Goal: Transaction & Acquisition: Subscribe to service/newsletter

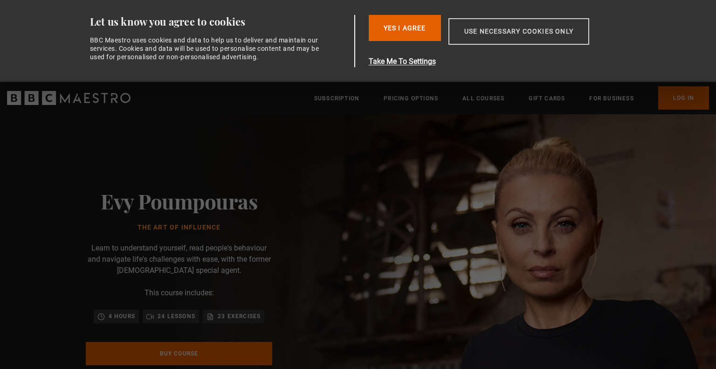
click at [550, 34] on button "Use necessary cookies only" at bounding box center [519, 31] width 141 height 27
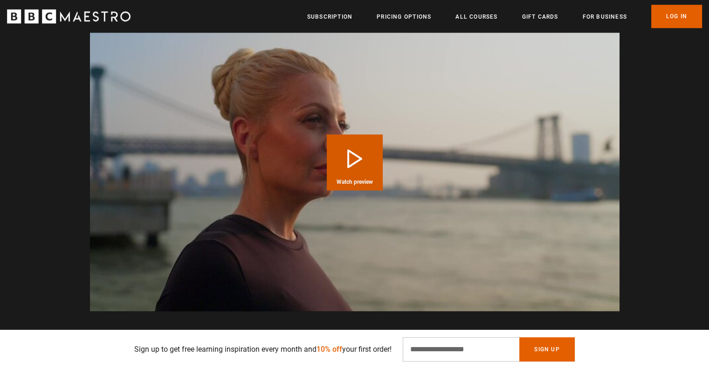
scroll to position [933, 0]
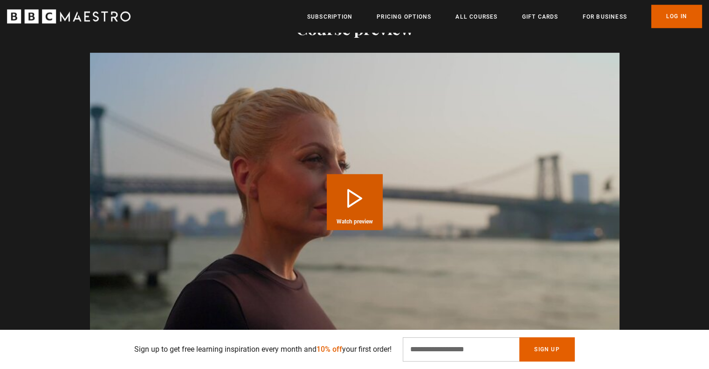
click at [349, 197] on button "Play Course overview for The Art of Influence with Evy Poumpouras Watch preview" at bounding box center [355, 202] width 56 height 56
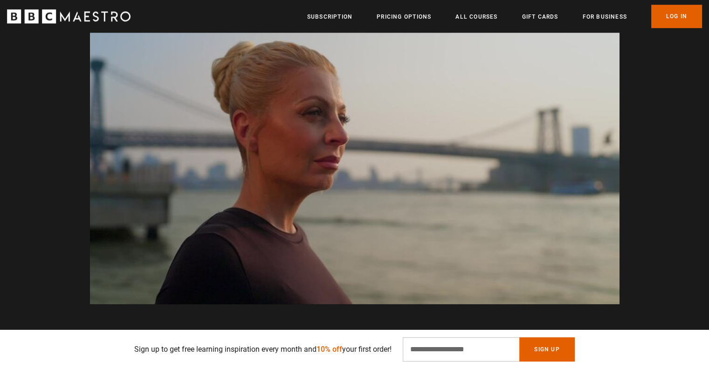
scroll to position [0, 1466]
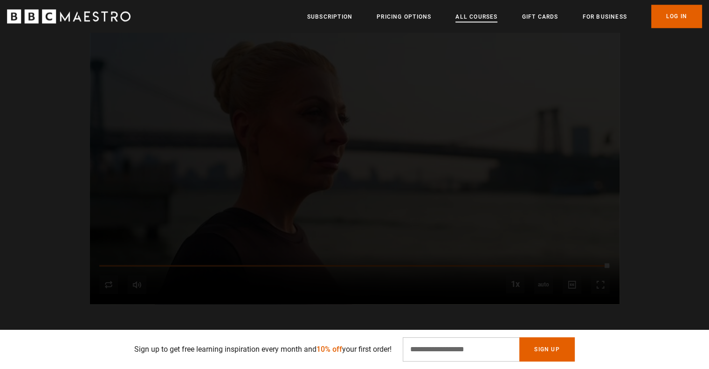
click at [478, 16] on link "All Courses" at bounding box center [477, 16] width 42 height 9
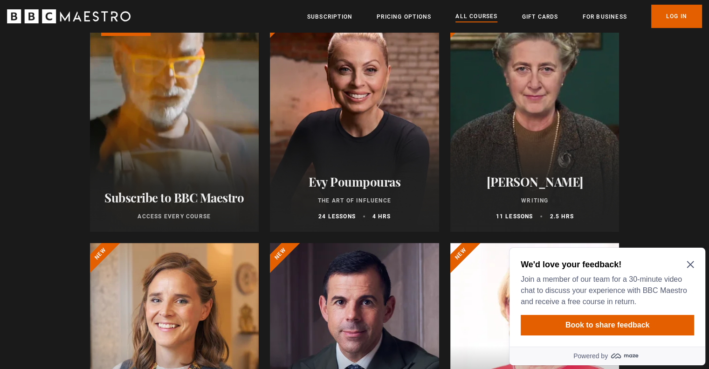
click at [692, 266] on icon "Close Maze Prompt" at bounding box center [690, 264] width 7 height 7
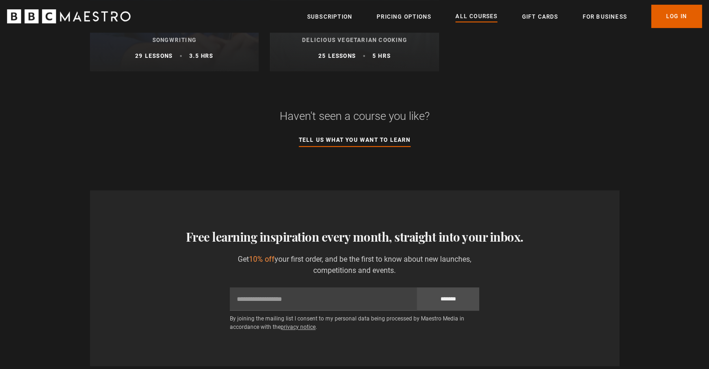
scroll to position [3917, 0]
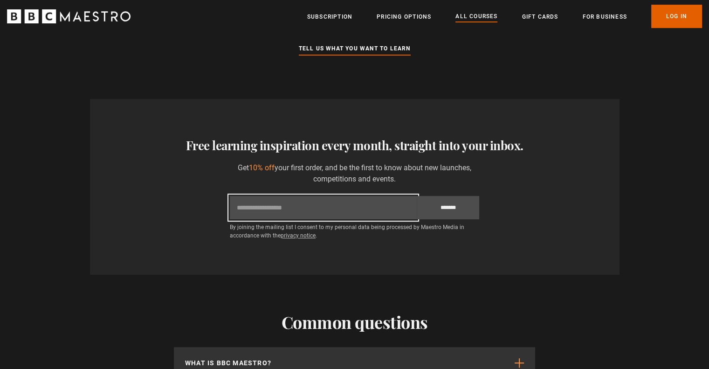
click at [364, 210] on input "Email" at bounding box center [323, 207] width 187 height 23
type input "**********"
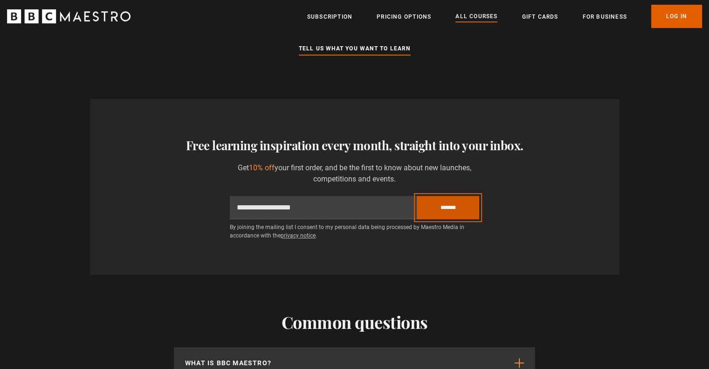
click at [445, 214] on input "*******" at bounding box center [448, 207] width 62 height 23
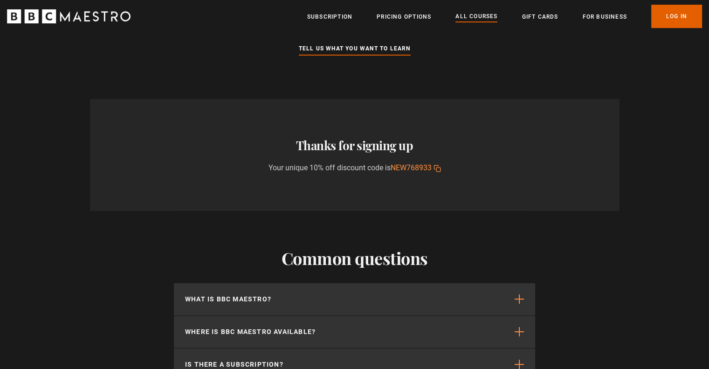
scroll to position [4010, 0]
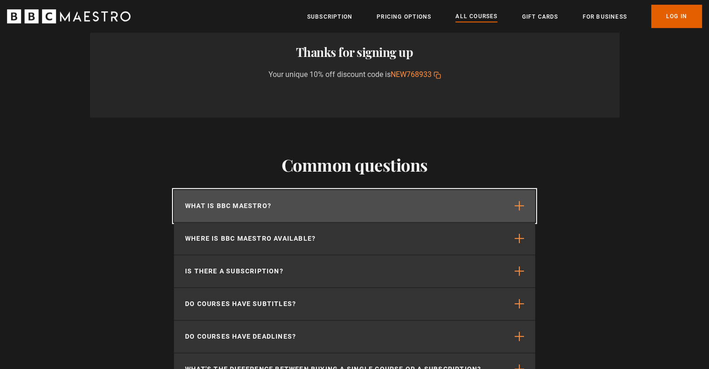
click at [518, 210] on span "button" at bounding box center [519, 205] width 9 height 9
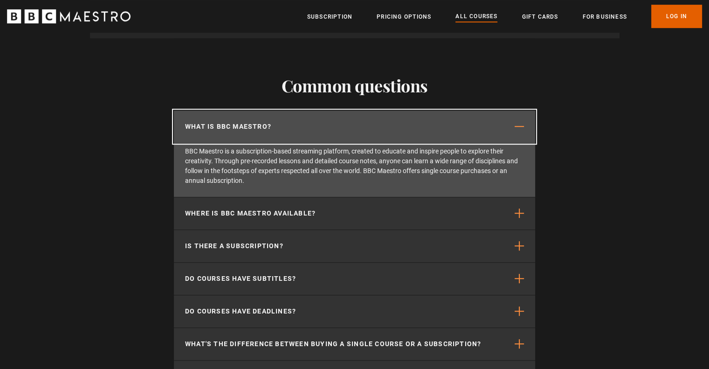
scroll to position [4103, 0]
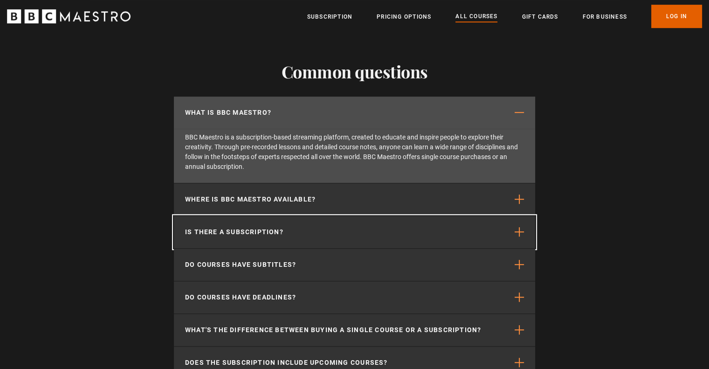
click at [525, 231] on button "Is there a subscription?" at bounding box center [354, 232] width 361 height 32
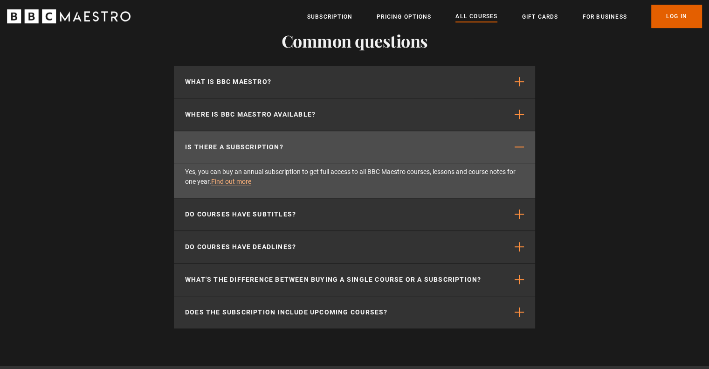
scroll to position [4150, 0]
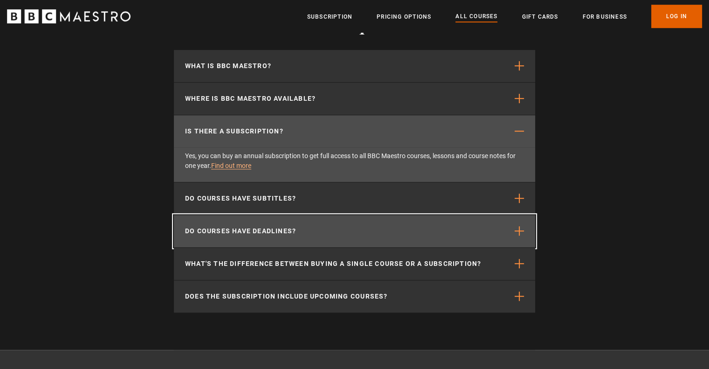
click at [517, 235] on span "button" at bounding box center [519, 230] width 9 height 9
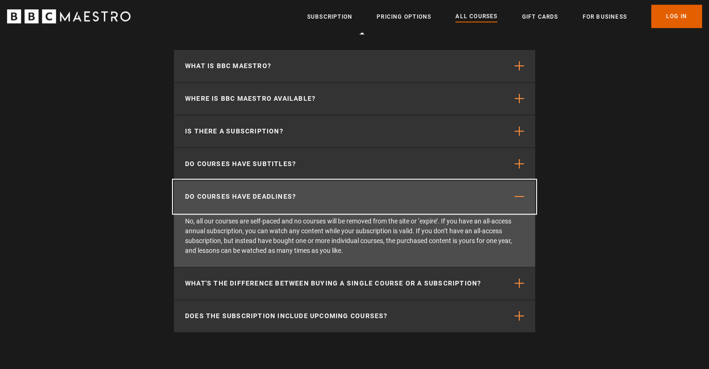
scroll to position [4197, 0]
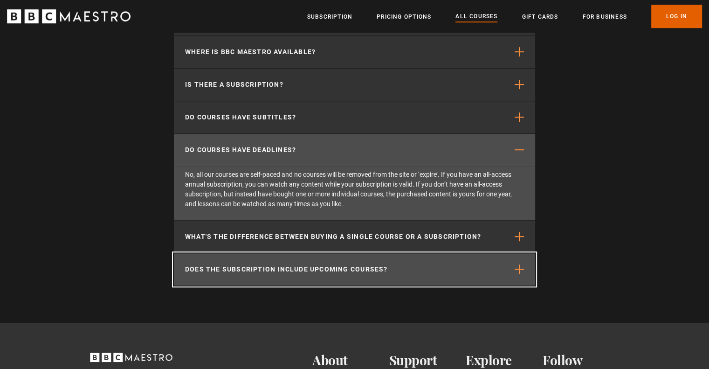
click at [509, 270] on button "Does the subscription include upcoming courses?" at bounding box center [354, 269] width 361 height 32
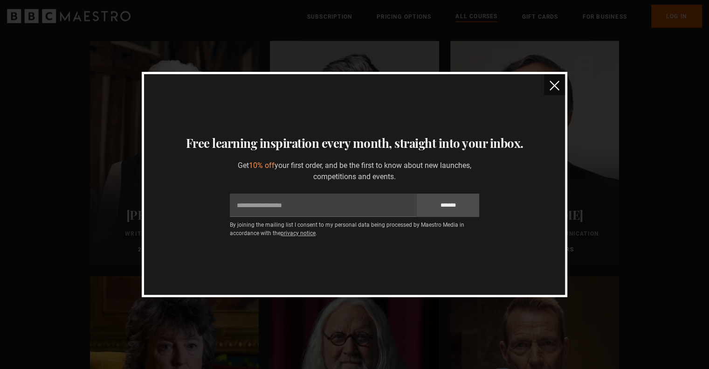
scroll to position [1912, 0]
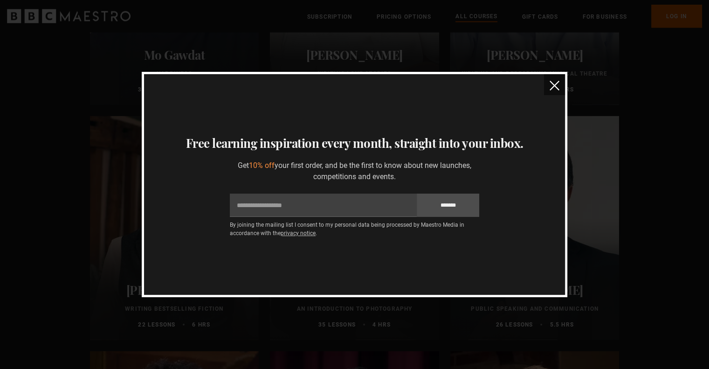
click at [554, 87] on img "close" at bounding box center [555, 86] width 10 height 10
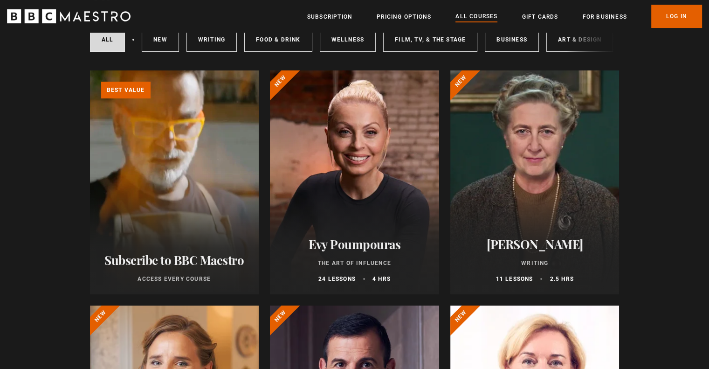
scroll to position [0, 0]
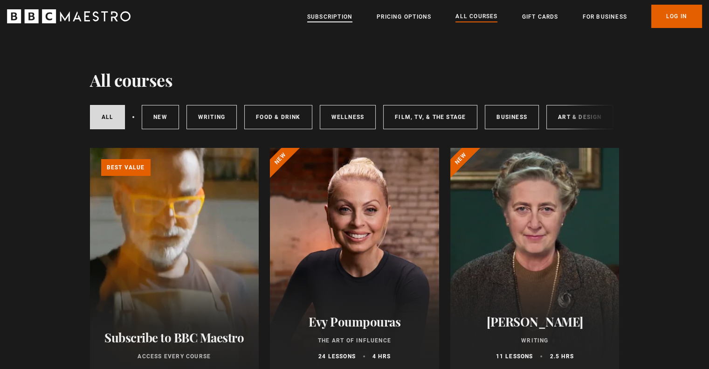
click at [324, 20] on link "Subscription" at bounding box center [329, 16] width 45 height 9
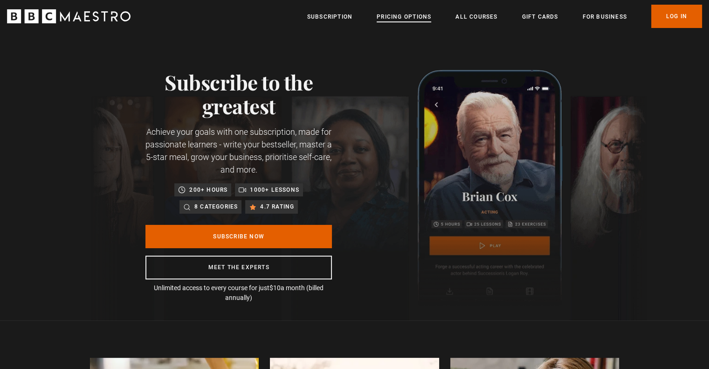
click at [406, 15] on link "Pricing Options" at bounding box center [404, 16] width 55 height 9
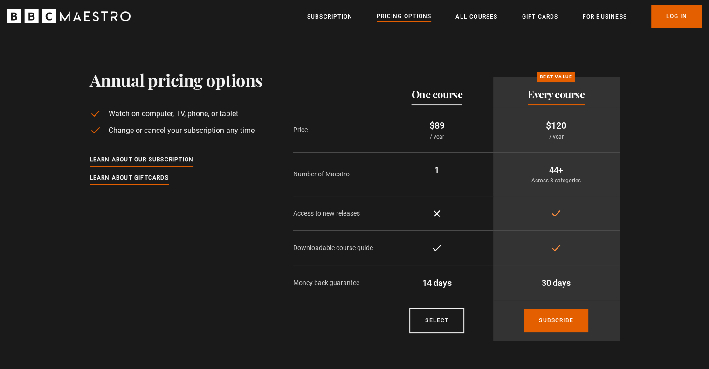
scroll to position [47, 0]
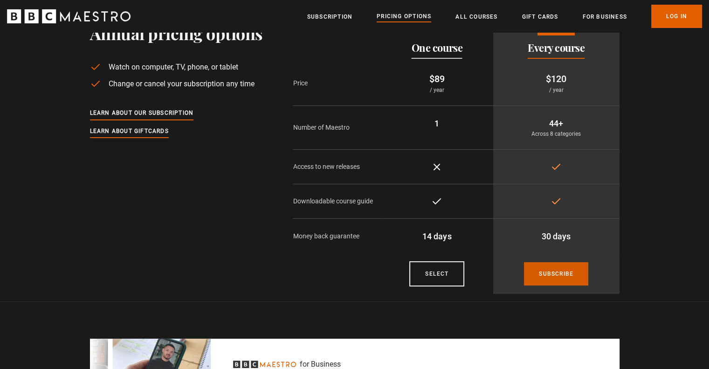
click at [550, 278] on link "Subscribe" at bounding box center [556, 273] width 64 height 23
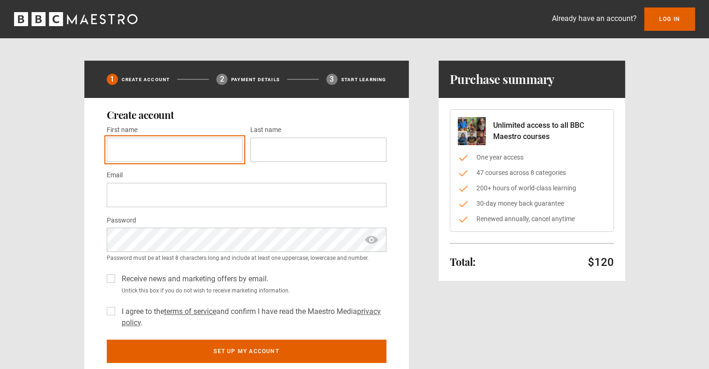
click at [164, 152] on input "First name *" at bounding box center [175, 150] width 136 height 24
type input "*********"
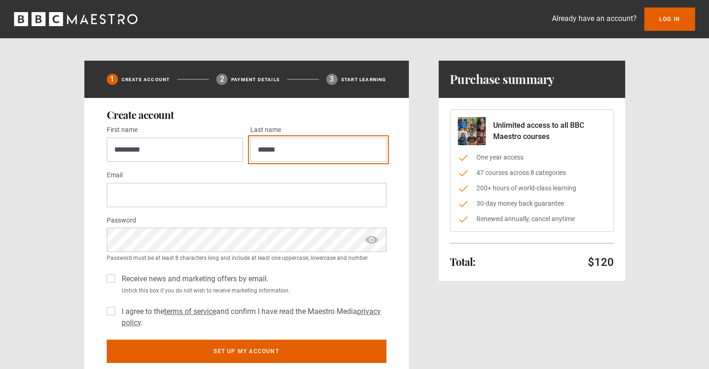
type input "******"
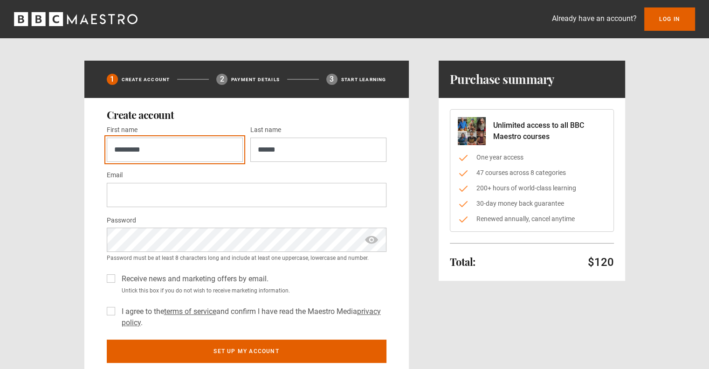
click at [164, 151] on input "*********" at bounding box center [175, 150] width 136 height 24
type input "****"
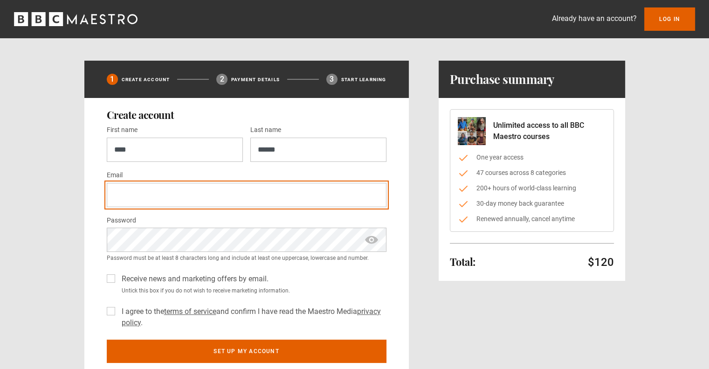
click at [188, 197] on input "Email *" at bounding box center [247, 195] width 280 height 24
type input "**********"
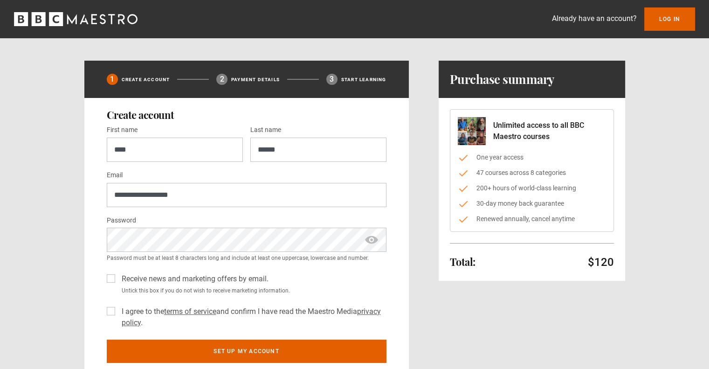
click at [118, 311] on label "I agree to the terms of service and confirm I have read the Maestro Media priva…" at bounding box center [252, 317] width 269 height 22
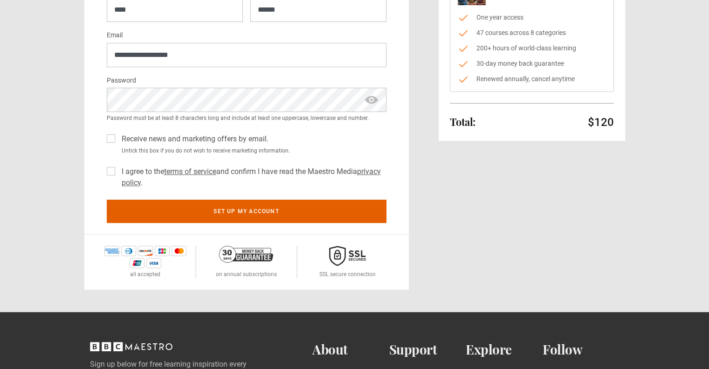
scroll to position [233, 0]
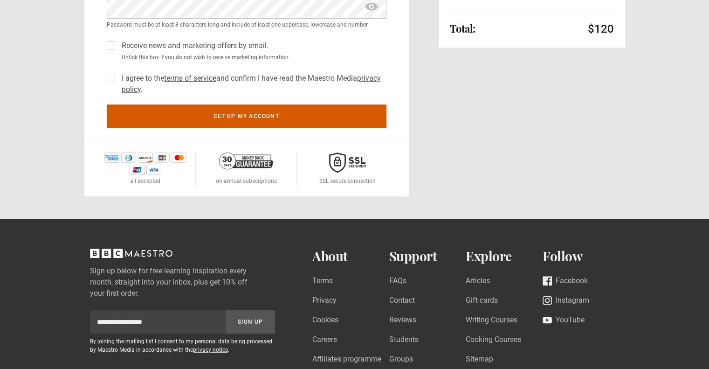
click at [249, 115] on button "Set up my account" at bounding box center [247, 115] width 280 height 23
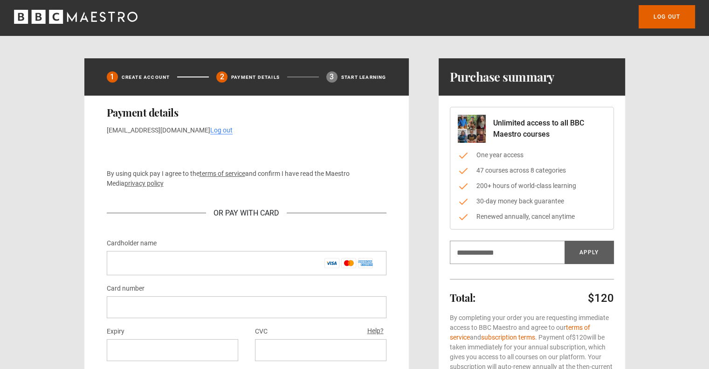
scroll to position [93, 0]
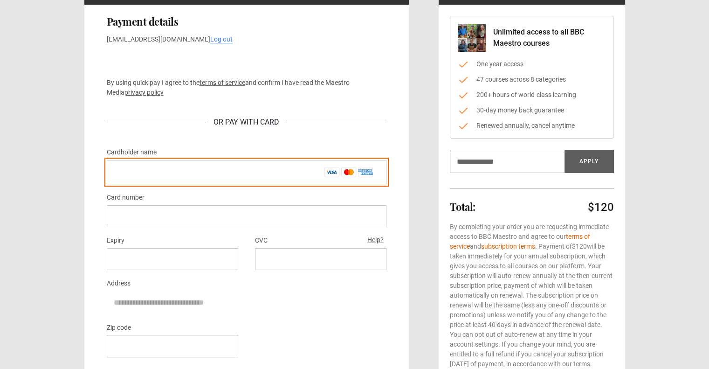
click at [196, 166] on input "Cardholder name *" at bounding box center [247, 172] width 280 height 24
click at [202, 166] on input "*********" at bounding box center [247, 172] width 280 height 24
type input "**********"
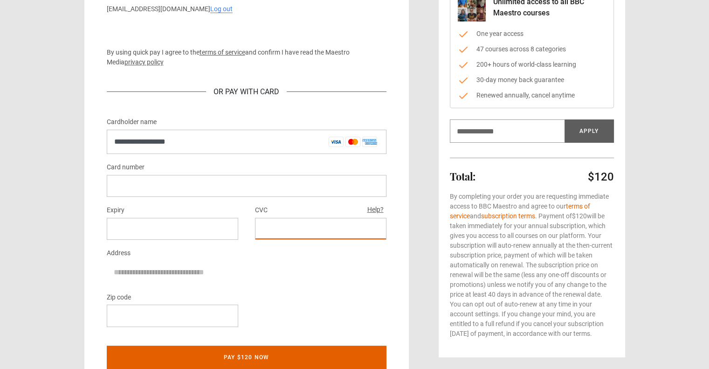
scroll to position [140, 0]
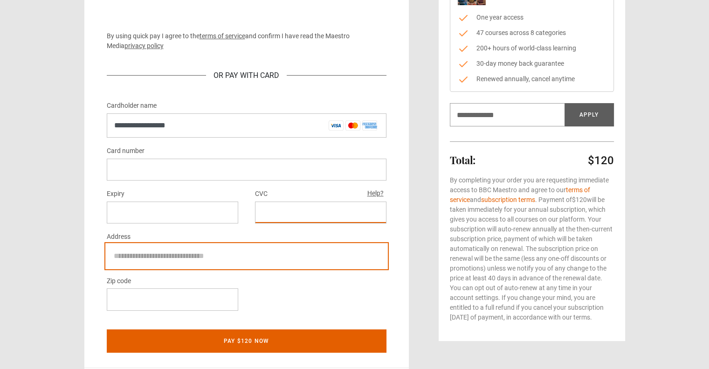
click at [159, 253] on input "Address" at bounding box center [247, 255] width 280 height 23
type input "**********"
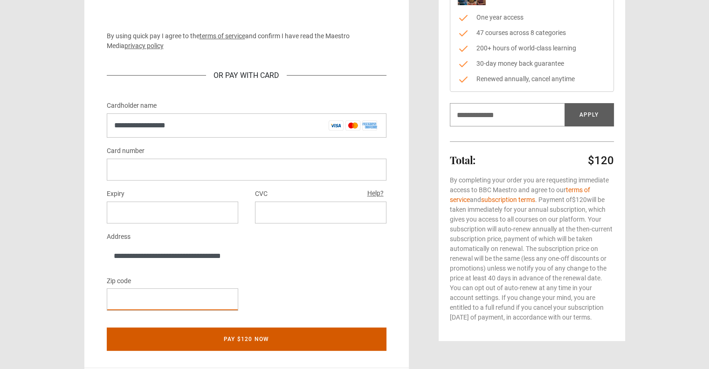
click at [262, 340] on button "Pay $120 now" at bounding box center [247, 338] width 280 height 23
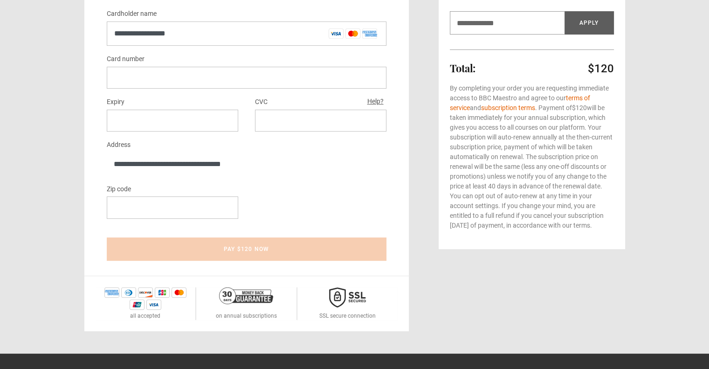
scroll to position [233, 0]
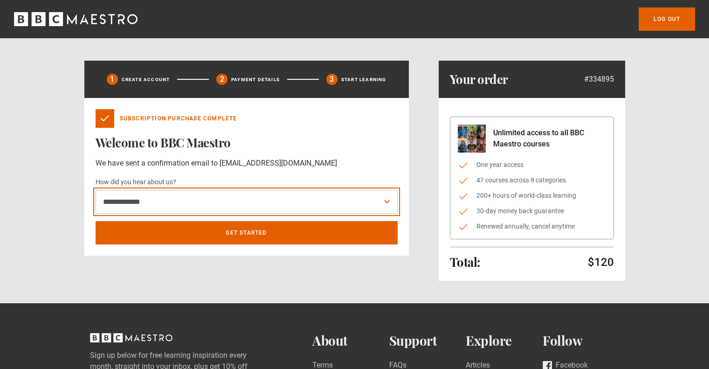
click at [388, 205] on select "**********" at bounding box center [247, 202] width 302 height 24
select select "**********"
click at [96, 190] on select "**********" at bounding box center [247, 202] width 302 height 24
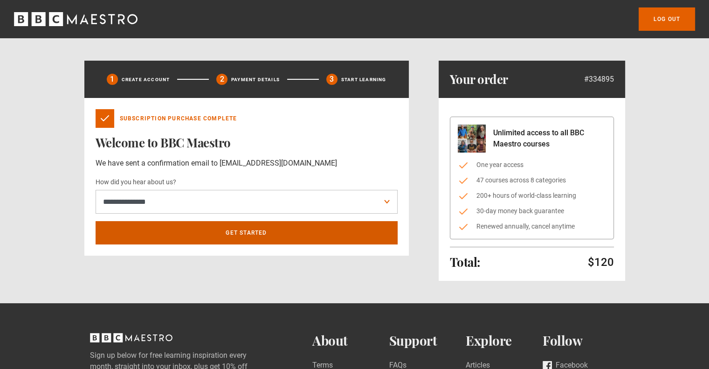
click at [239, 233] on link "Get Started" at bounding box center [247, 232] width 302 height 23
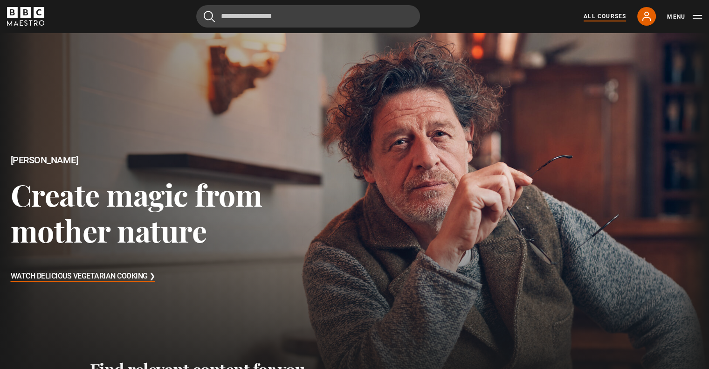
click at [605, 18] on link "All Courses" at bounding box center [605, 16] width 42 height 8
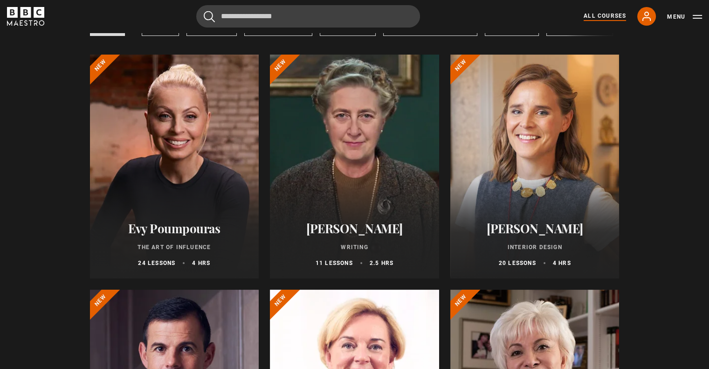
scroll to position [187, 0]
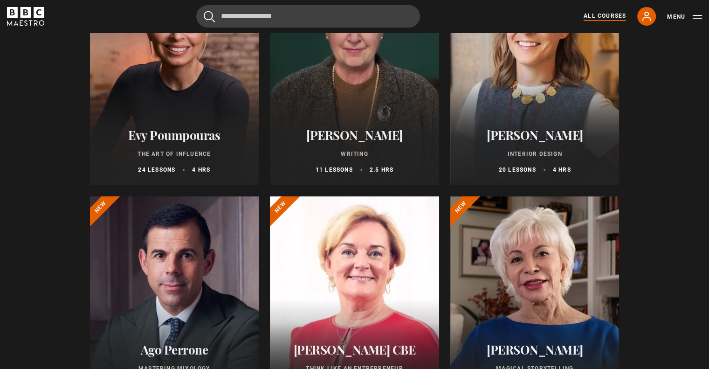
click at [181, 140] on h2 "Evy Poumpouras" at bounding box center [174, 135] width 147 height 14
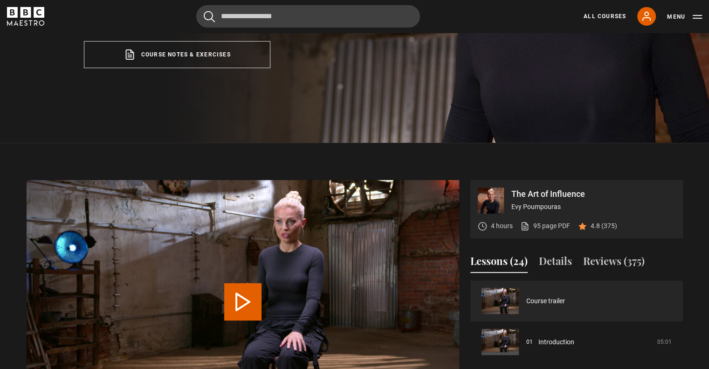
scroll to position [326, 0]
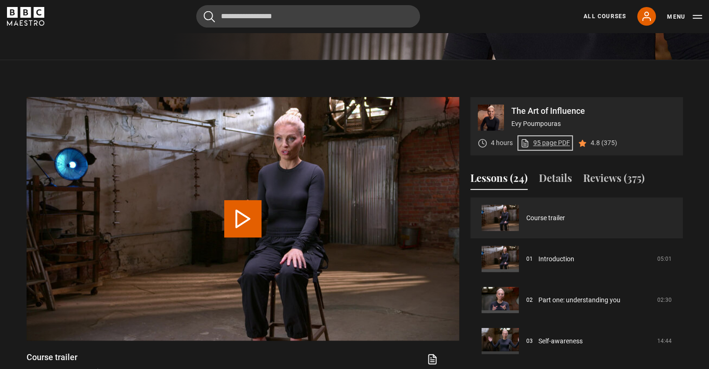
click at [545, 143] on link "95 page PDF (opens in new tab)" at bounding box center [545, 143] width 50 height 10
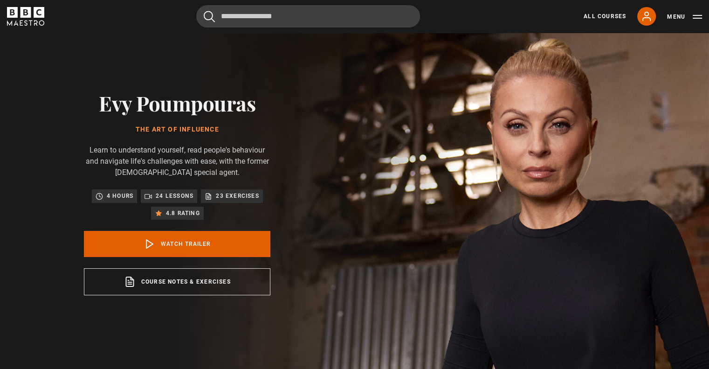
scroll to position [0, 0]
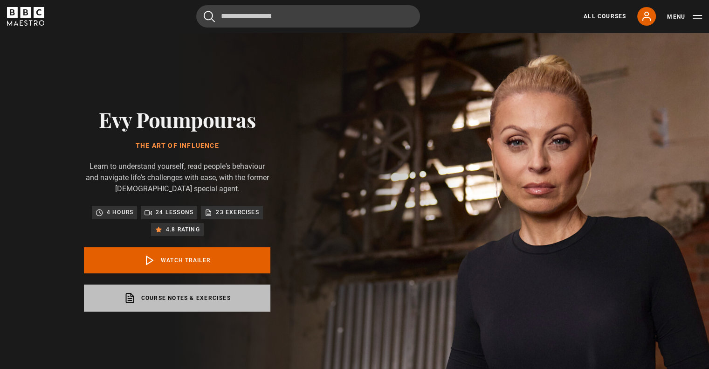
click at [175, 298] on link "Course notes & exercises opens in a new tab" at bounding box center [177, 297] width 187 height 27
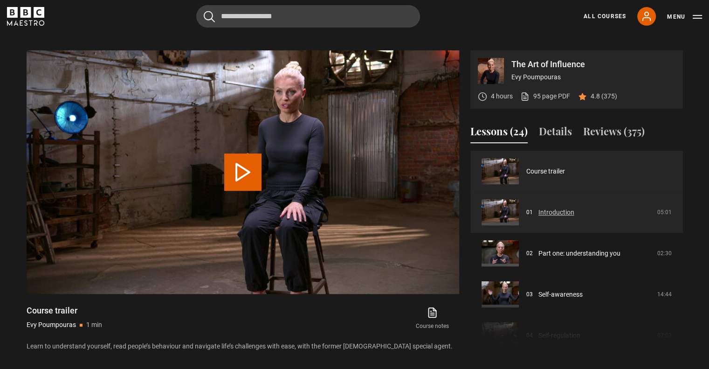
click at [555, 212] on link "Introduction" at bounding box center [557, 212] width 36 height 10
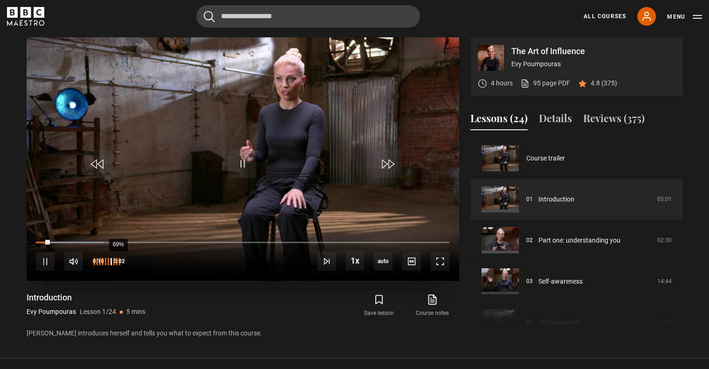
click at [118, 263] on div "69%" at bounding box center [118, 261] width 0 height 7
click at [112, 263] on div "54%" at bounding box center [112, 261] width 0 height 7
click at [116, 263] on div "64%" at bounding box center [116, 261] width 0 height 7
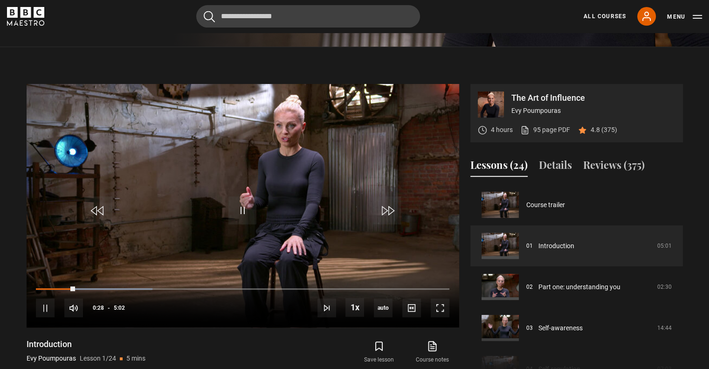
scroll to position [386, 0]
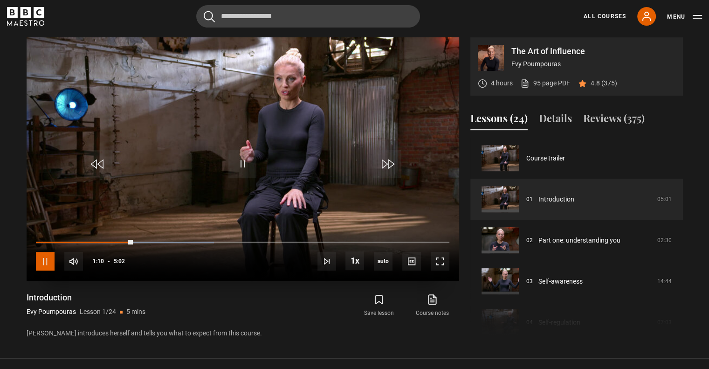
click at [42, 262] on span "Video Player" at bounding box center [45, 261] width 19 height 19
click at [235, 166] on span "Video Player" at bounding box center [242, 164] width 28 height 28
click at [120, 263] on div "86%" at bounding box center [106, 261] width 28 height 7
click at [129, 263] on div "98%" at bounding box center [129, 261] width 0 height 7
click at [120, 264] on div "100%" at bounding box center [106, 261] width 28 height 19
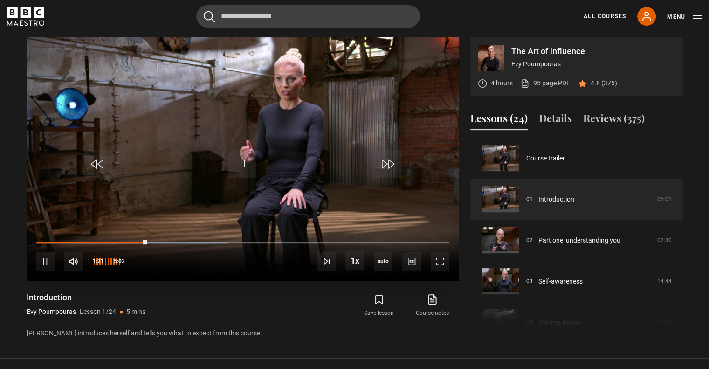
drag, startPoint x: 121, startPoint y: 262, endPoint x: 133, endPoint y: 261, distance: 12.2
click at [132, 261] on div "10s Skip Back 10 seconds Pause 10s Skip Forward 10 seconds Loaded : 46.40% 0:11…" at bounding box center [243, 255] width 433 height 52
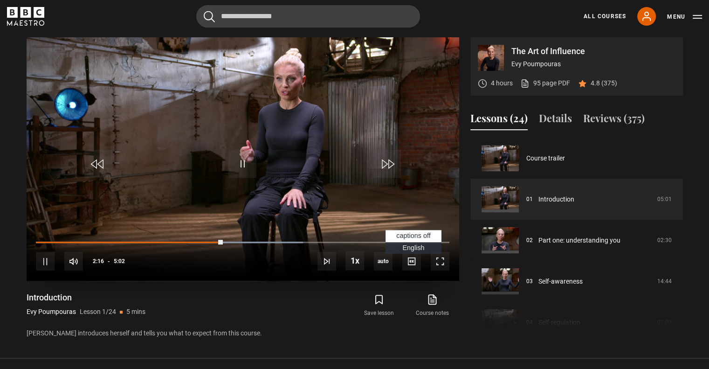
click at [408, 246] on span "English Captions" at bounding box center [413, 247] width 22 height 7
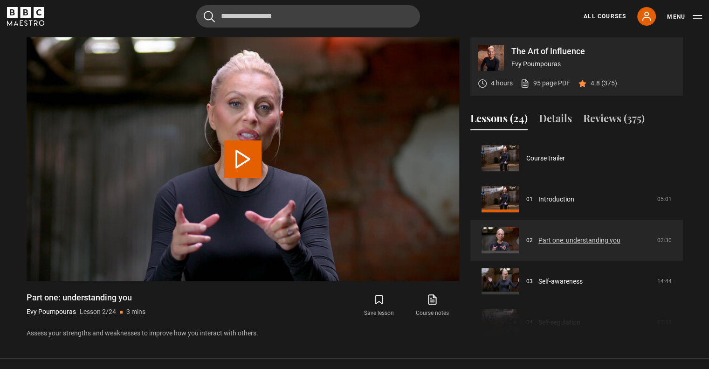
scroll to position [41, 0]
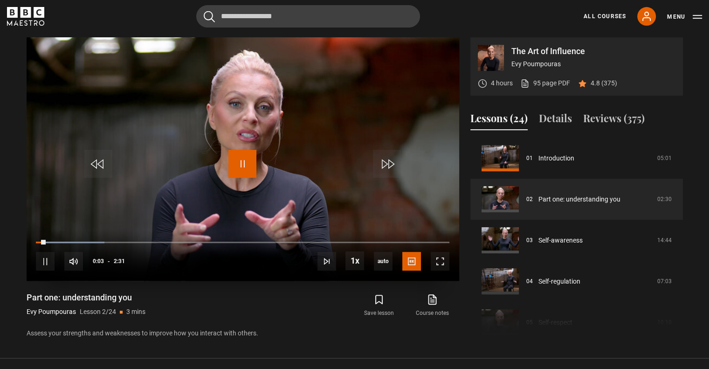
click at [242, 166] on span "Video Player" at bounding box center [242, 164] width 28 height 28
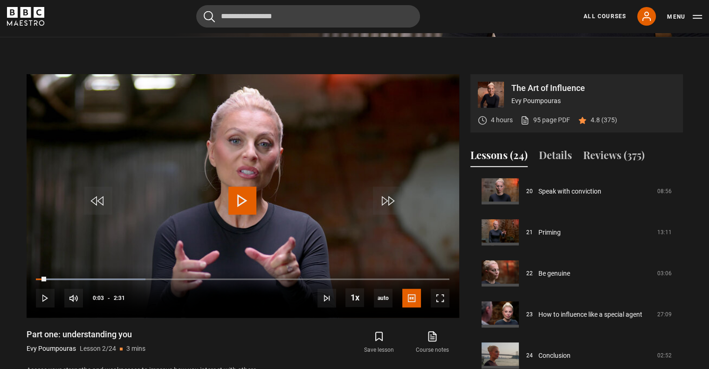
scroll to position [339, 0]
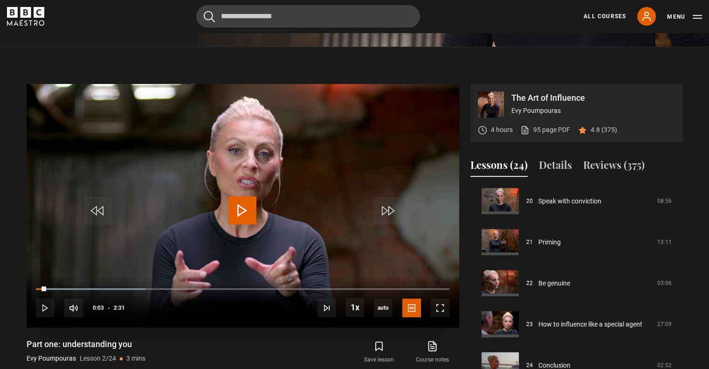
click at [247, 211] on span "Video Player" at bounding box center [242, 210] width 28 height 28
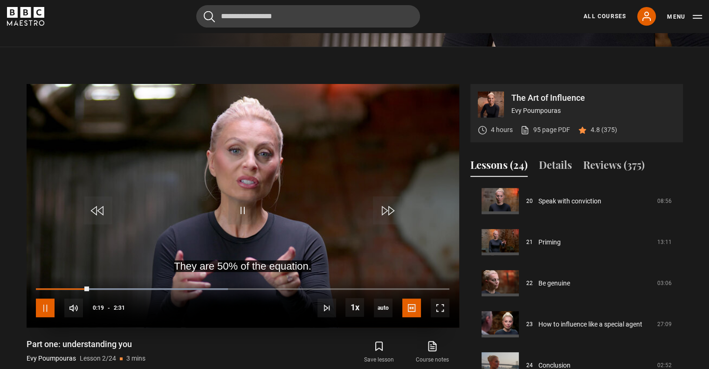
click at [47, 307] on span "Video Player" at bounding box center [45, 307] width 19 height 19
click at [246, 212] on span "Video Player" at bounding box center [242, 210] width 28 height 28
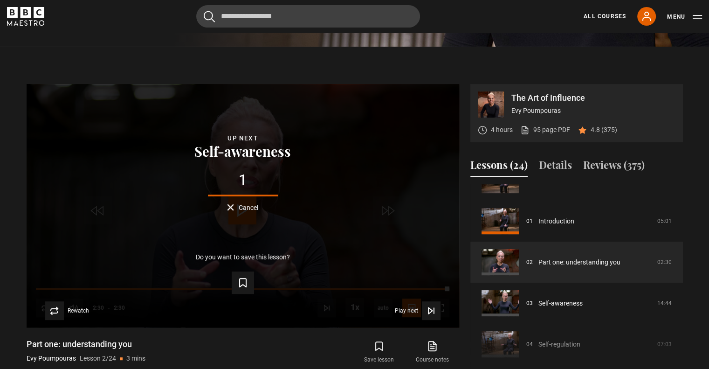
scroll to position [0, 0]
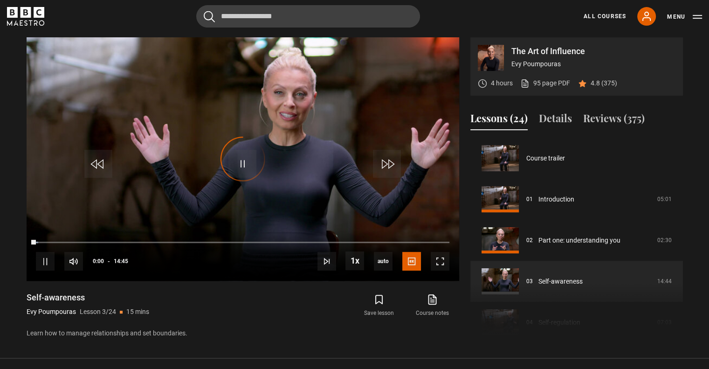
scroll to position [82, 0]
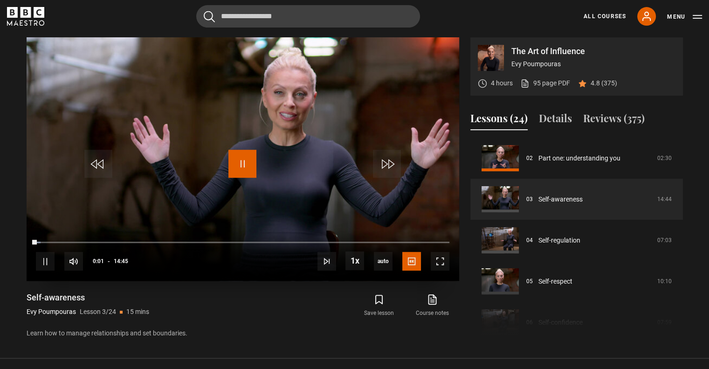
click at [240, 167] on span "Video Player" at bounding box center [242, 164] width 28 height 28
